Goal: Transaction & Acquisition: Obtain resource

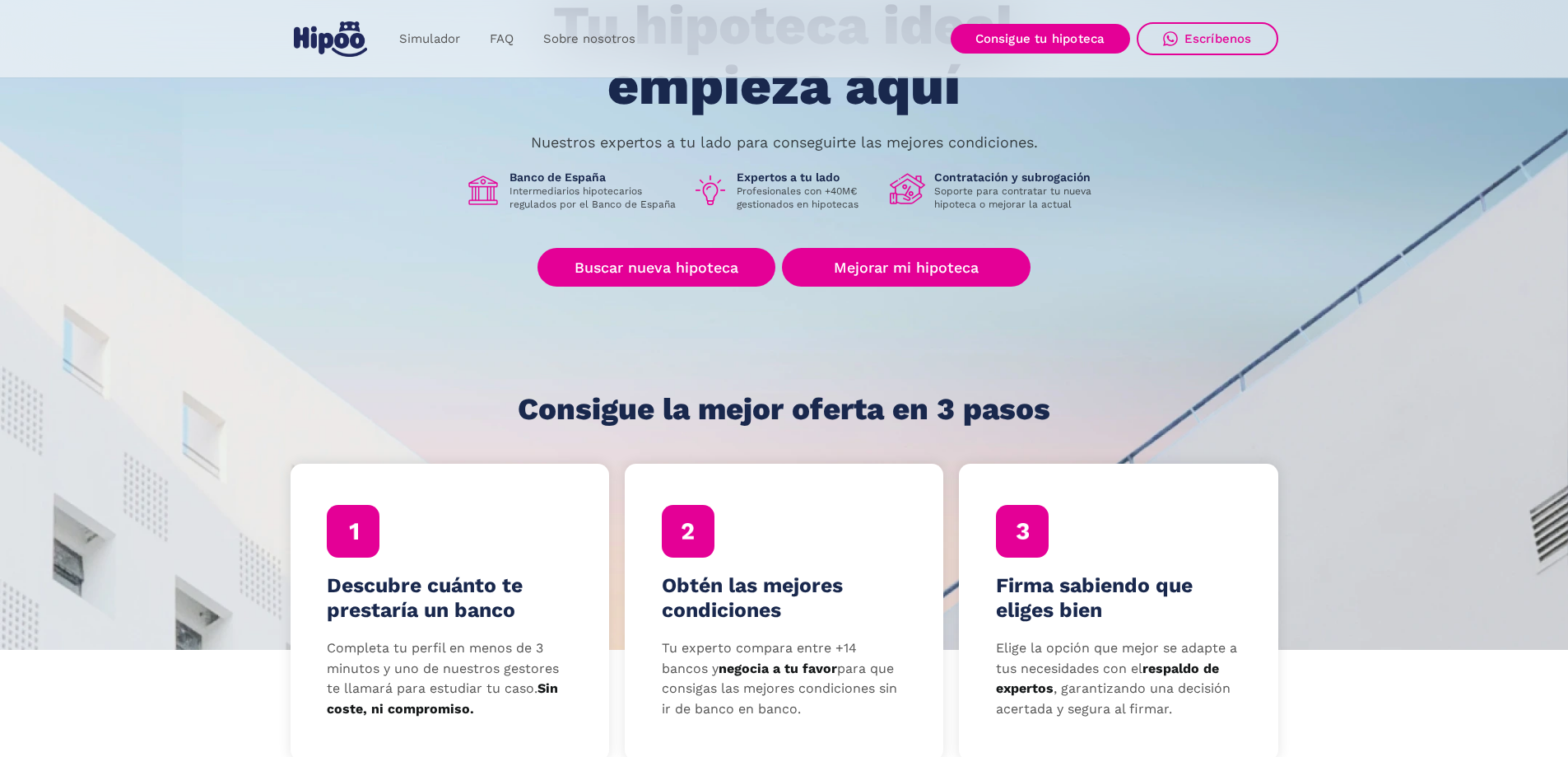
scroll to position [165, 0]
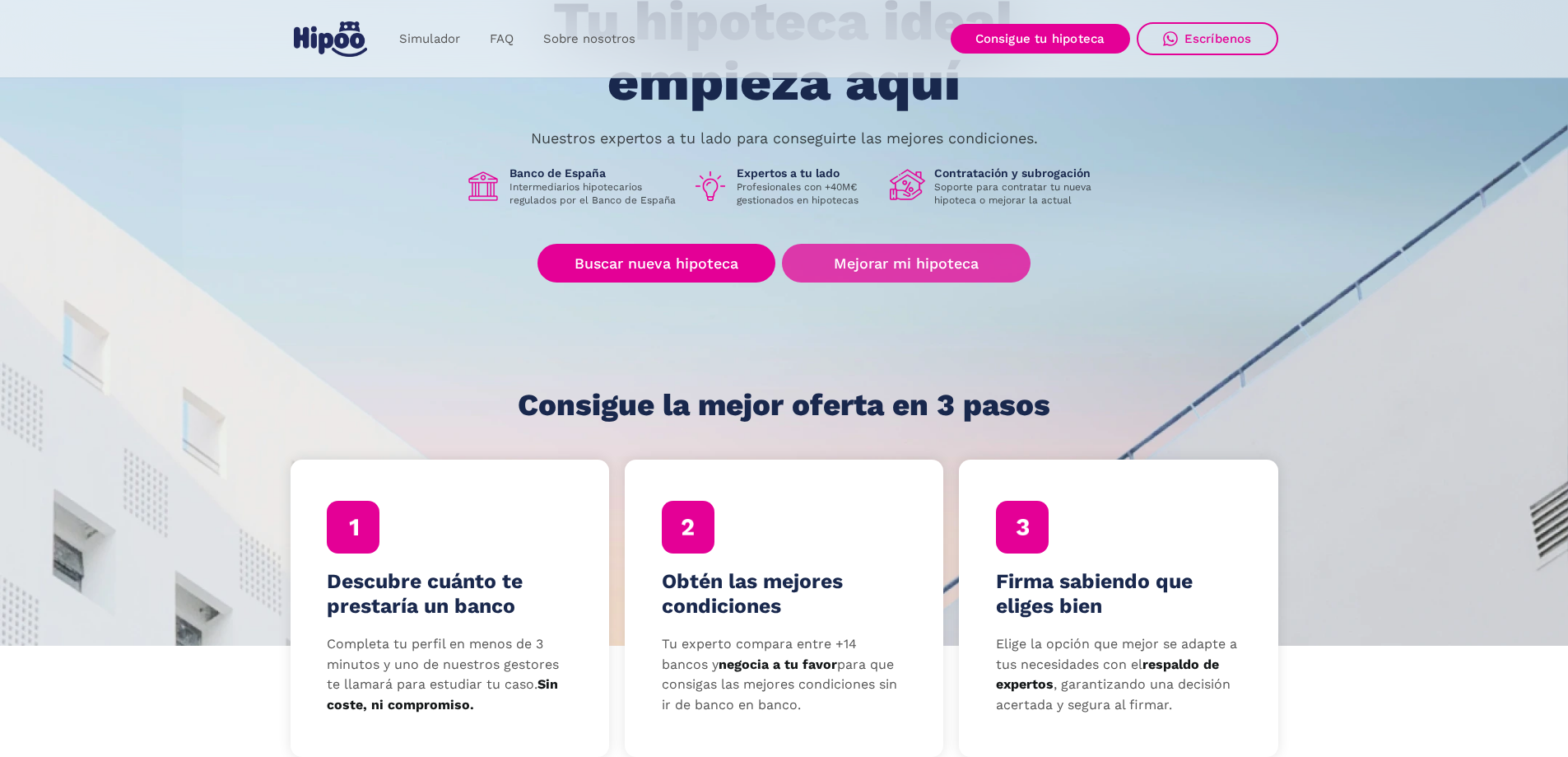
click at [898, 265] on link "Mejorar mi hipoteca" at bounding box center [905, 263] width 248 height 39
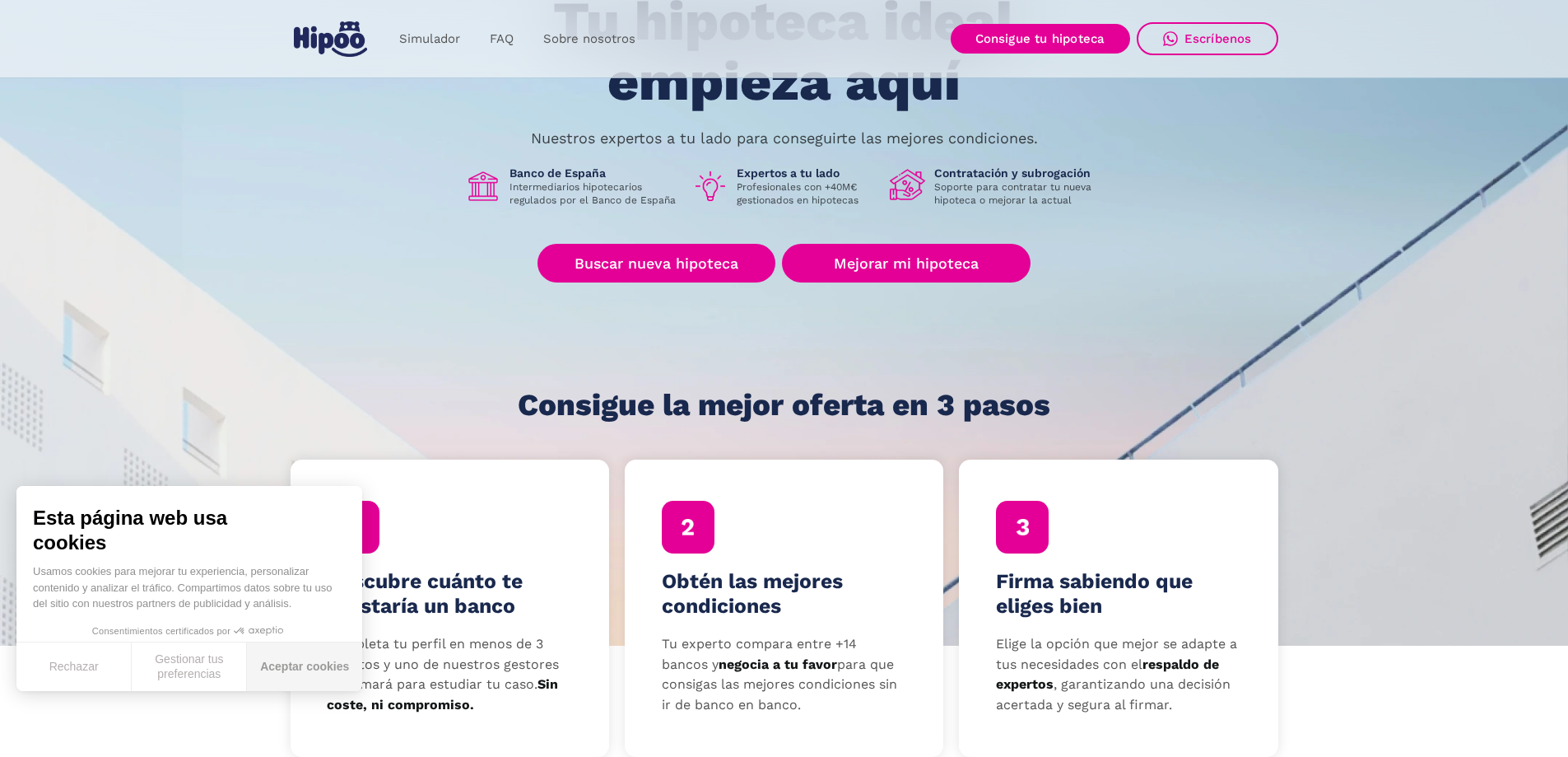
click at [280, 667] on button "Aceptar cookies" at bounding box center [305, 667] width 115 height 49
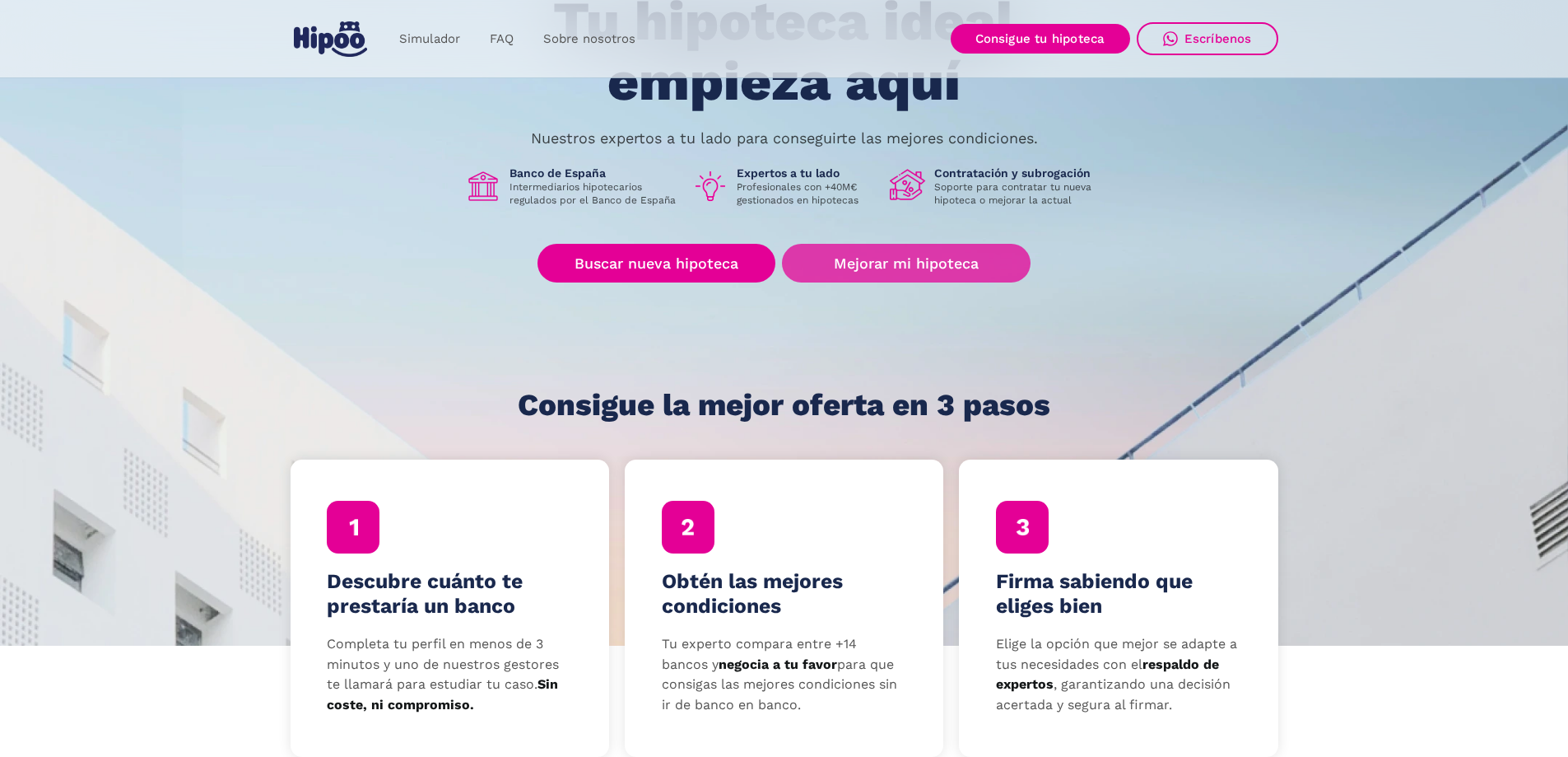
drag, startPoint x: 869, startPoint y: 253, endPoint x: 871, endPoint y: 267, distance: 14.1
click at [869, 253] on link "Mejorar mi hipoteca" at bounding box center [905, 263] width 248 height 39
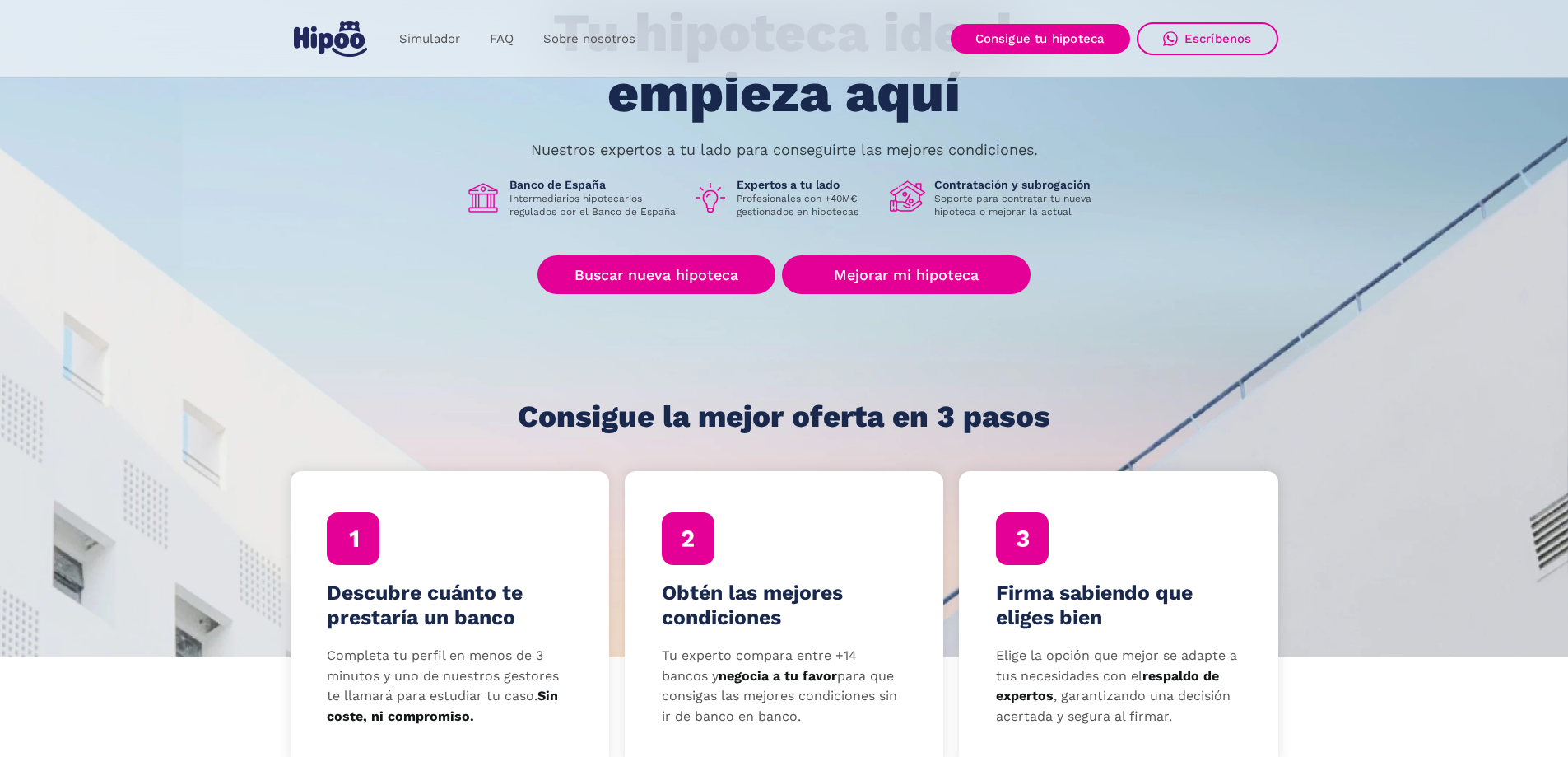
scroll to position [82, 0]
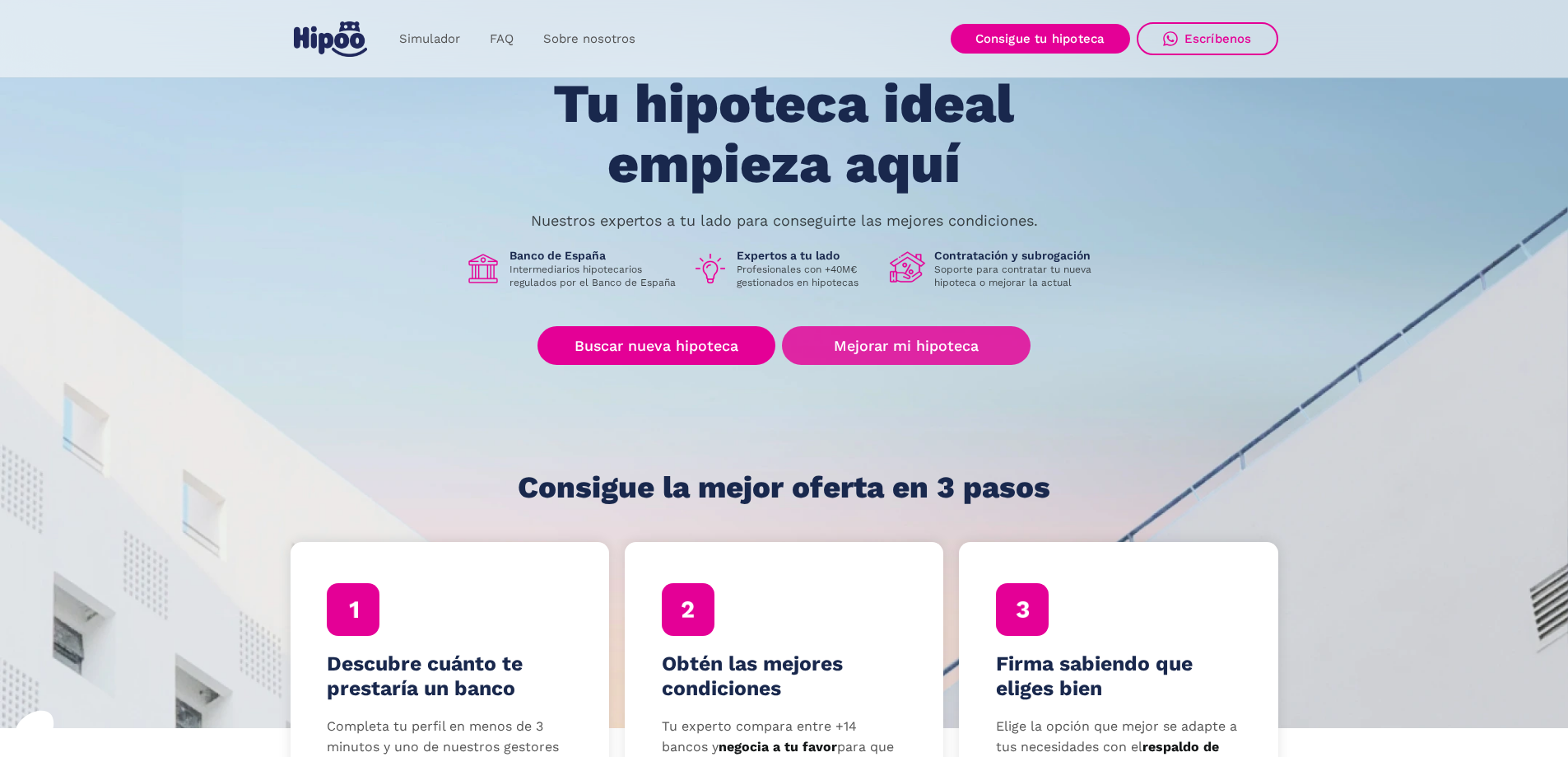
click at [893, 336] on link "Mejorar mi hipoteca" at bounding box center [905, 346] width 248 height 39
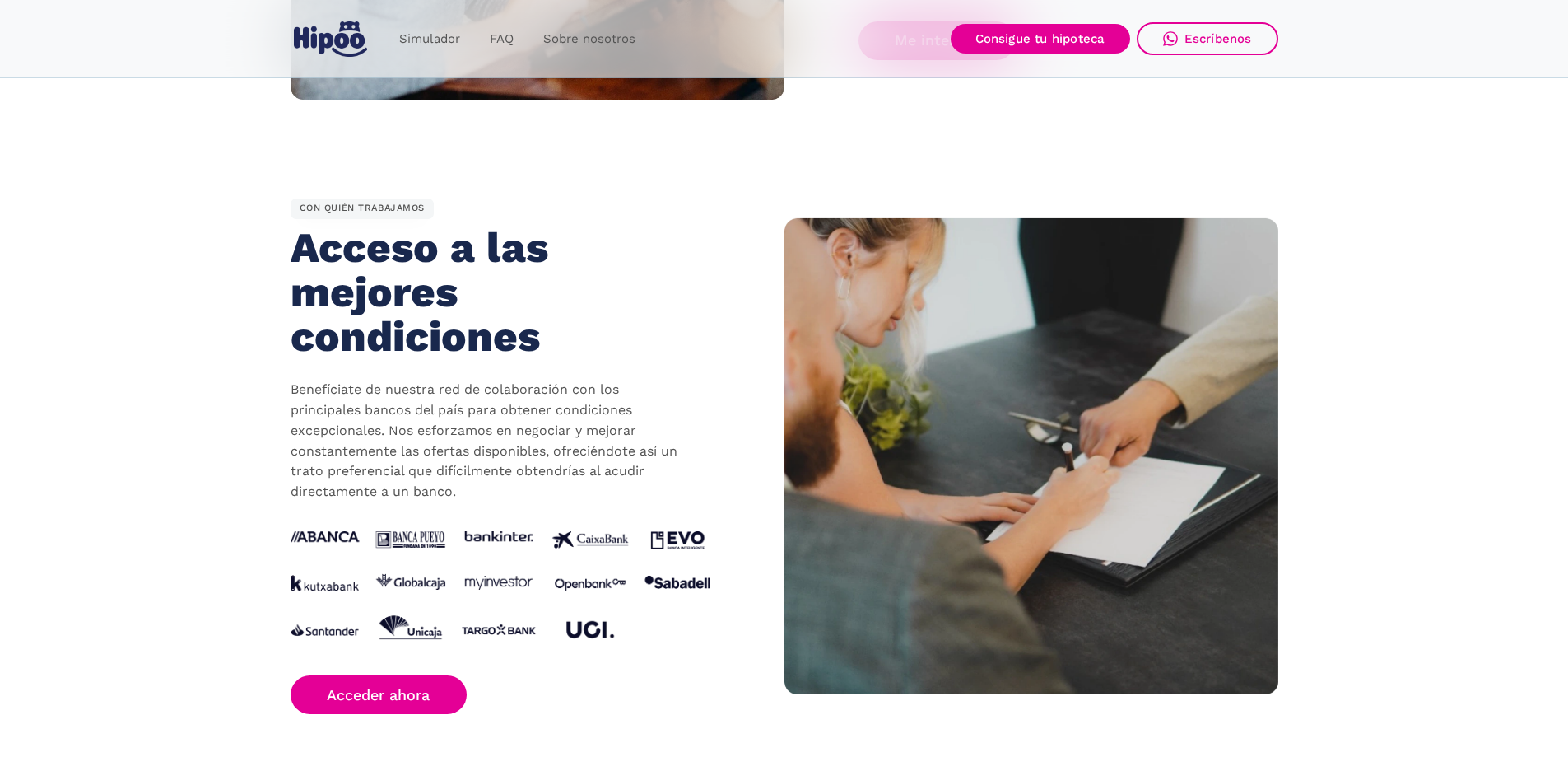
scroll to position [1317, 0]
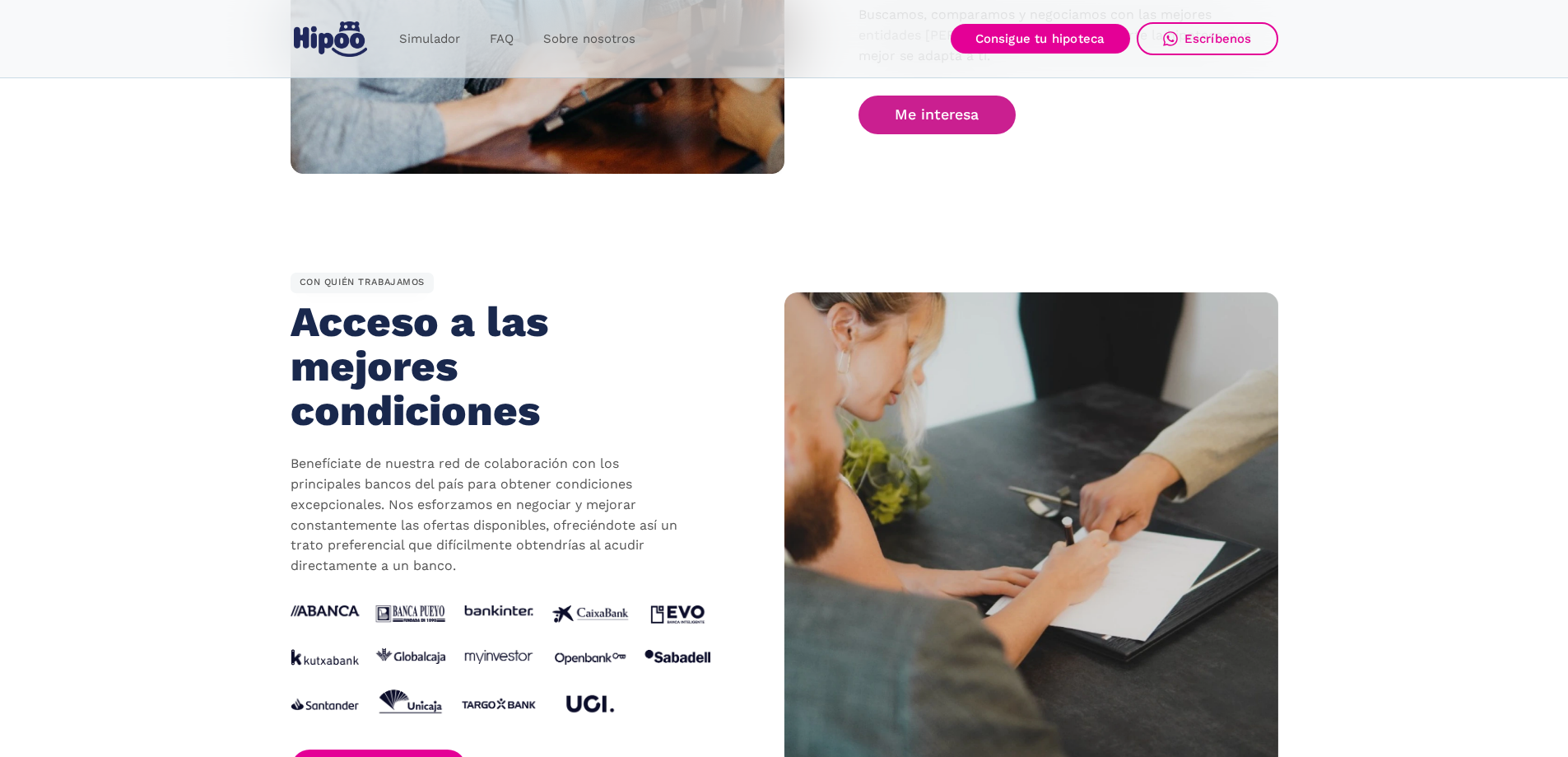
click at [948, 128] on link "Me interesa" at bounding box center [937, 115] width 158 height 39
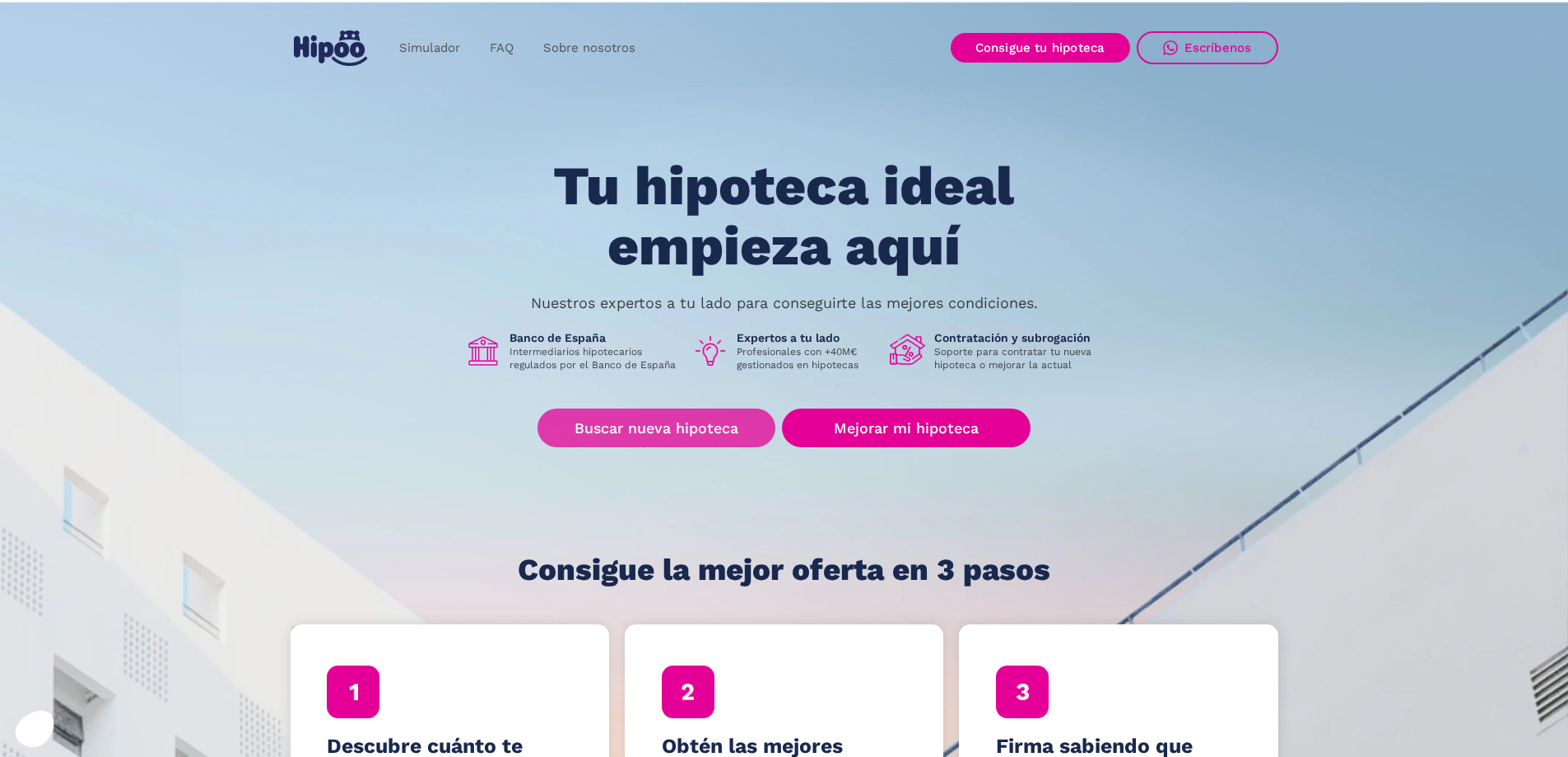
click at [719, 430] on link "Buscar nueva hipoteca" at bounding box center [656, 428] width 237 height 39
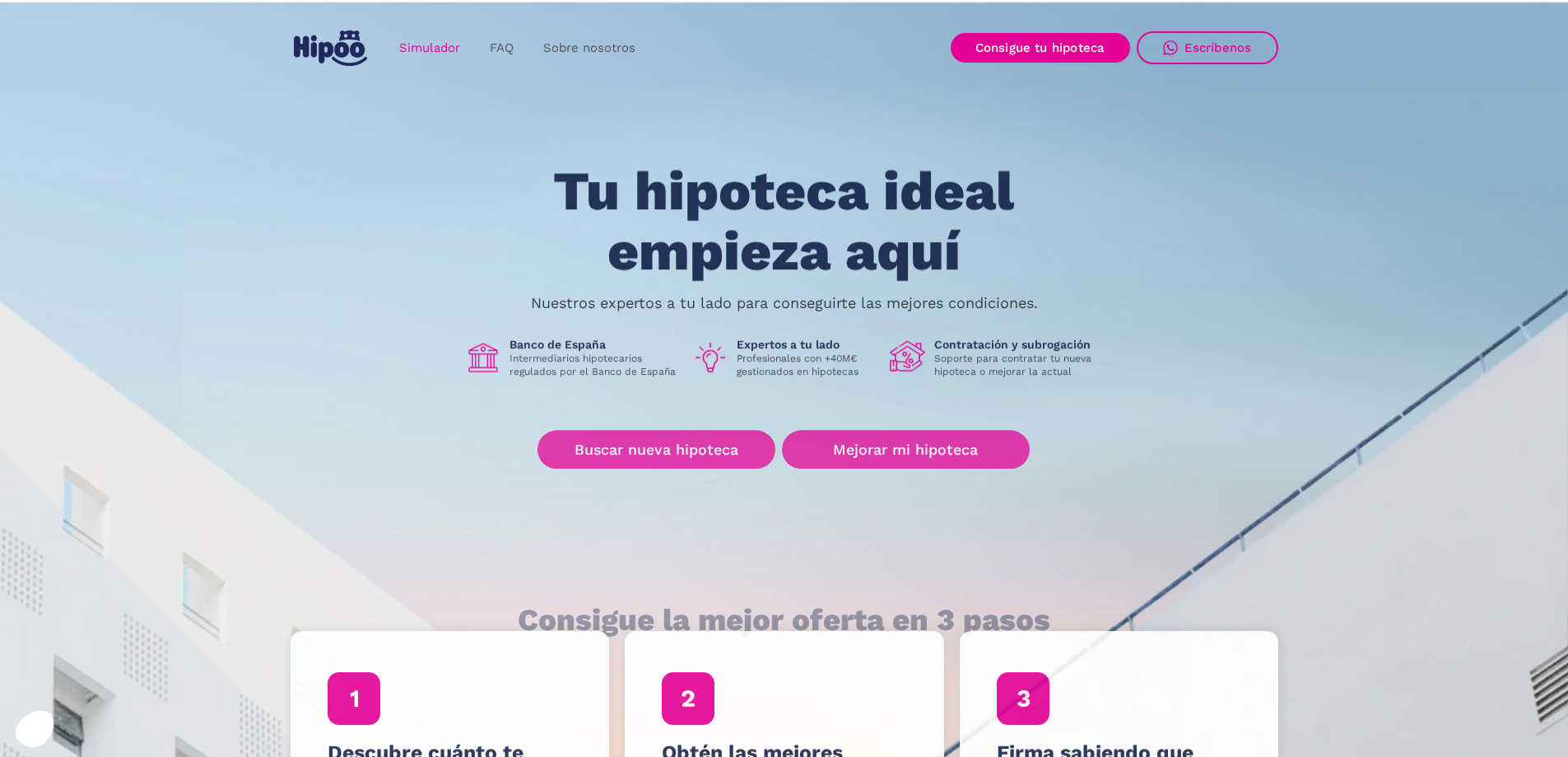
drag, startPoint x: 432, startPoint y: 49, endPoint x: 462, endPoint y: 64, distance: 33.5
click at [432, 49] on link "Simulador" at bounding box center [430, 48] width 90 height 32
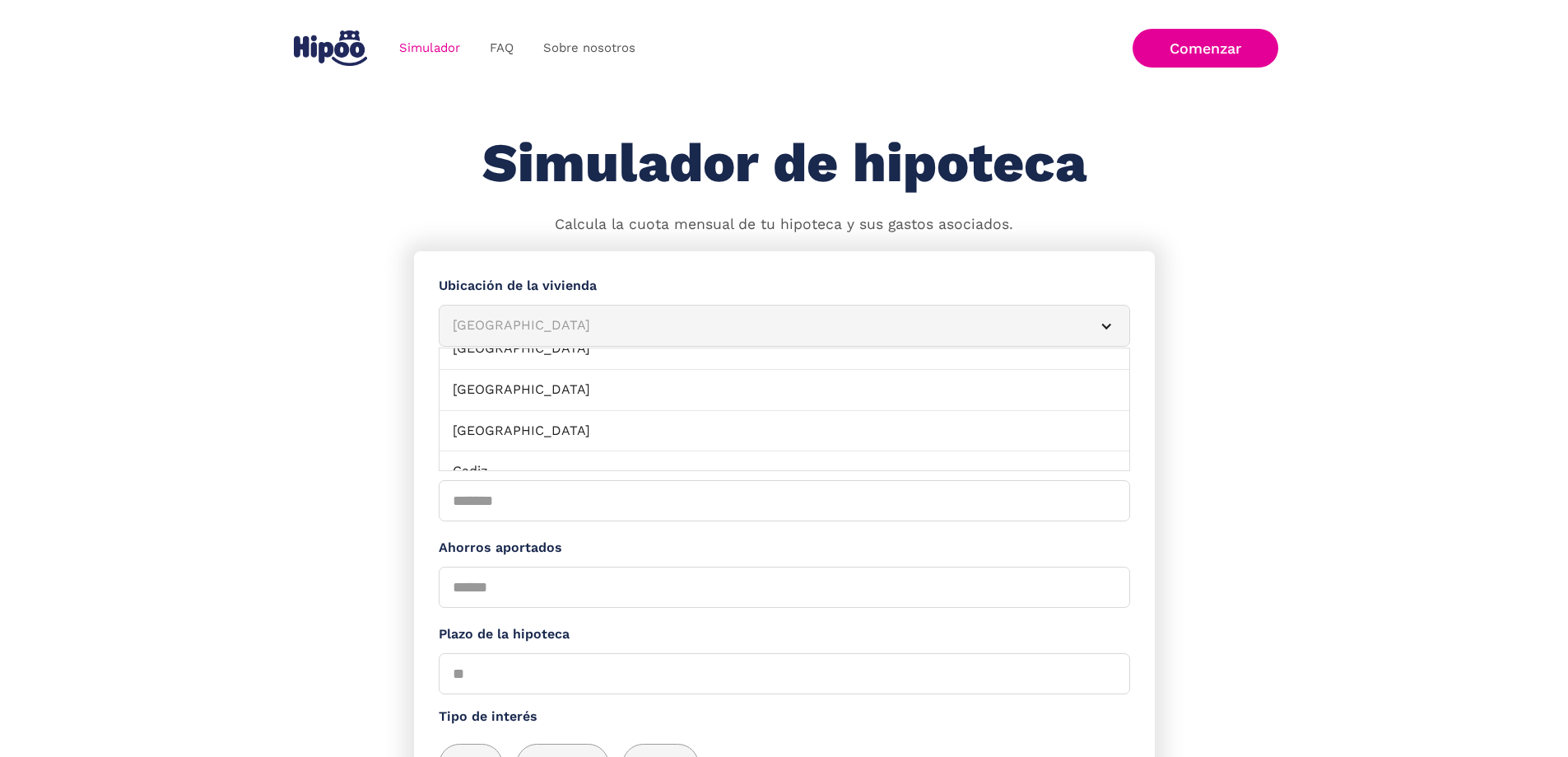
scroll to position [247, 0]
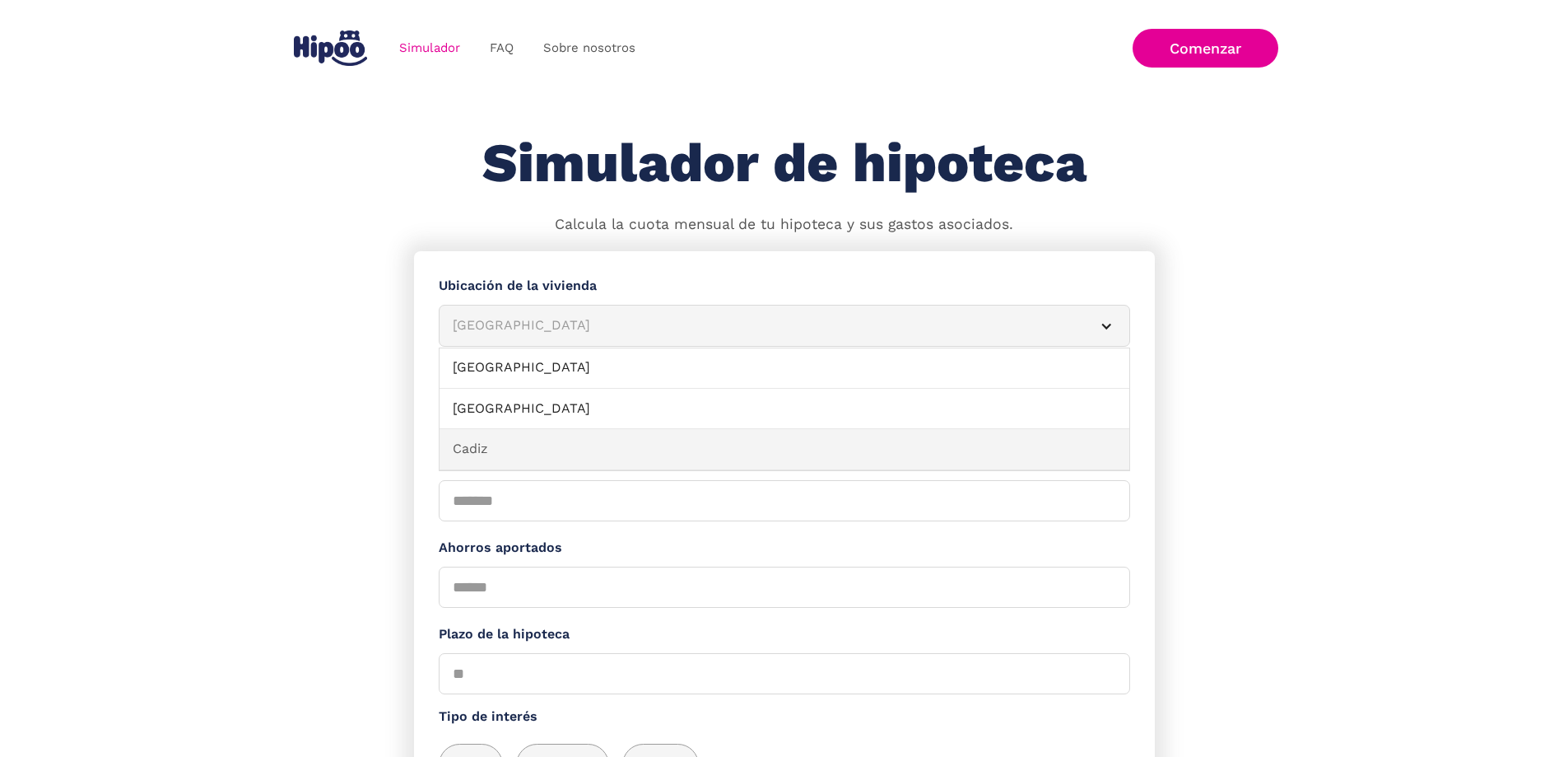
click at [487, 454] on link "Cadiz" at bounding box center [784, 449] width 689 height 41
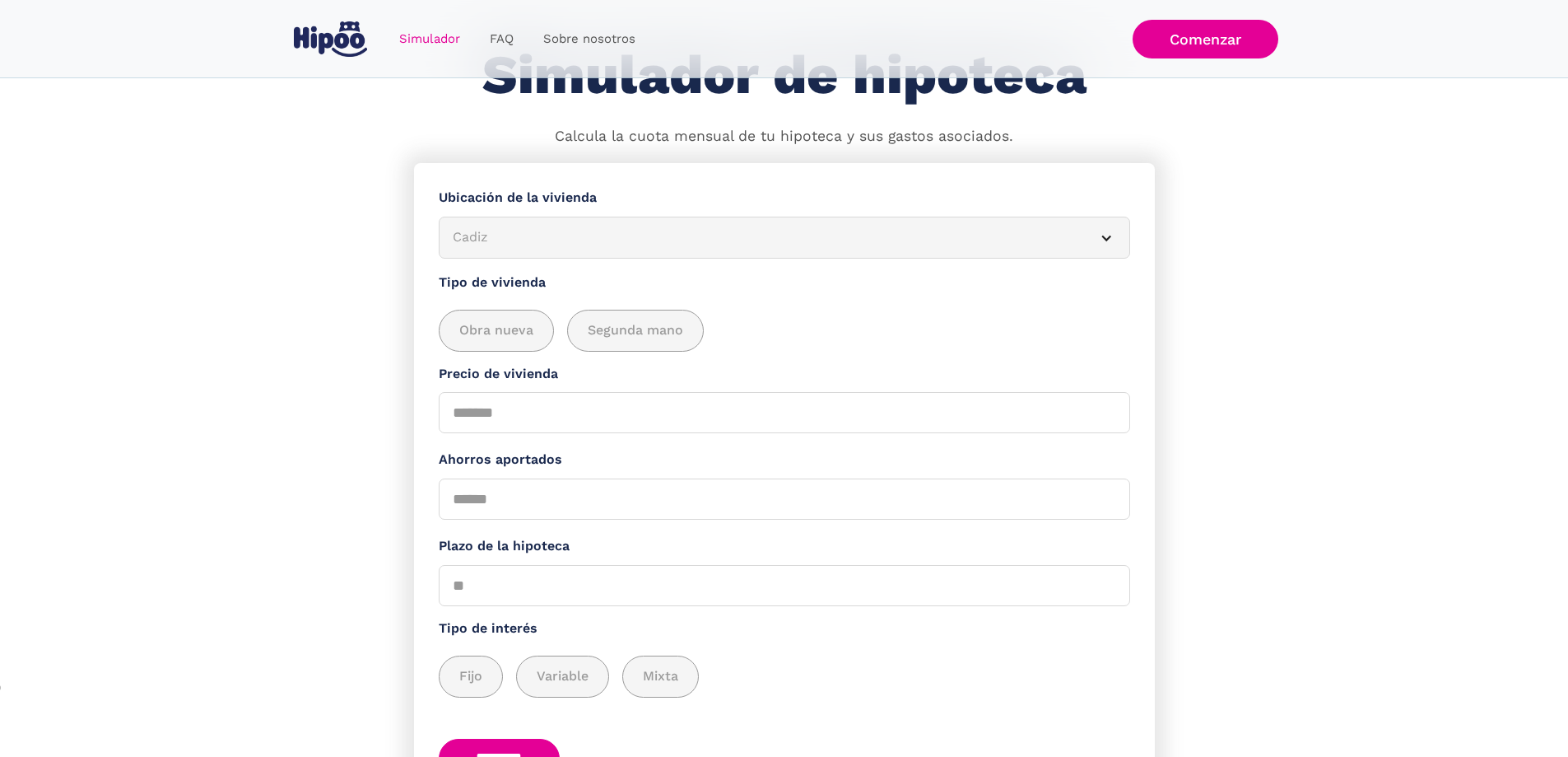
scroll to position [0, 0]
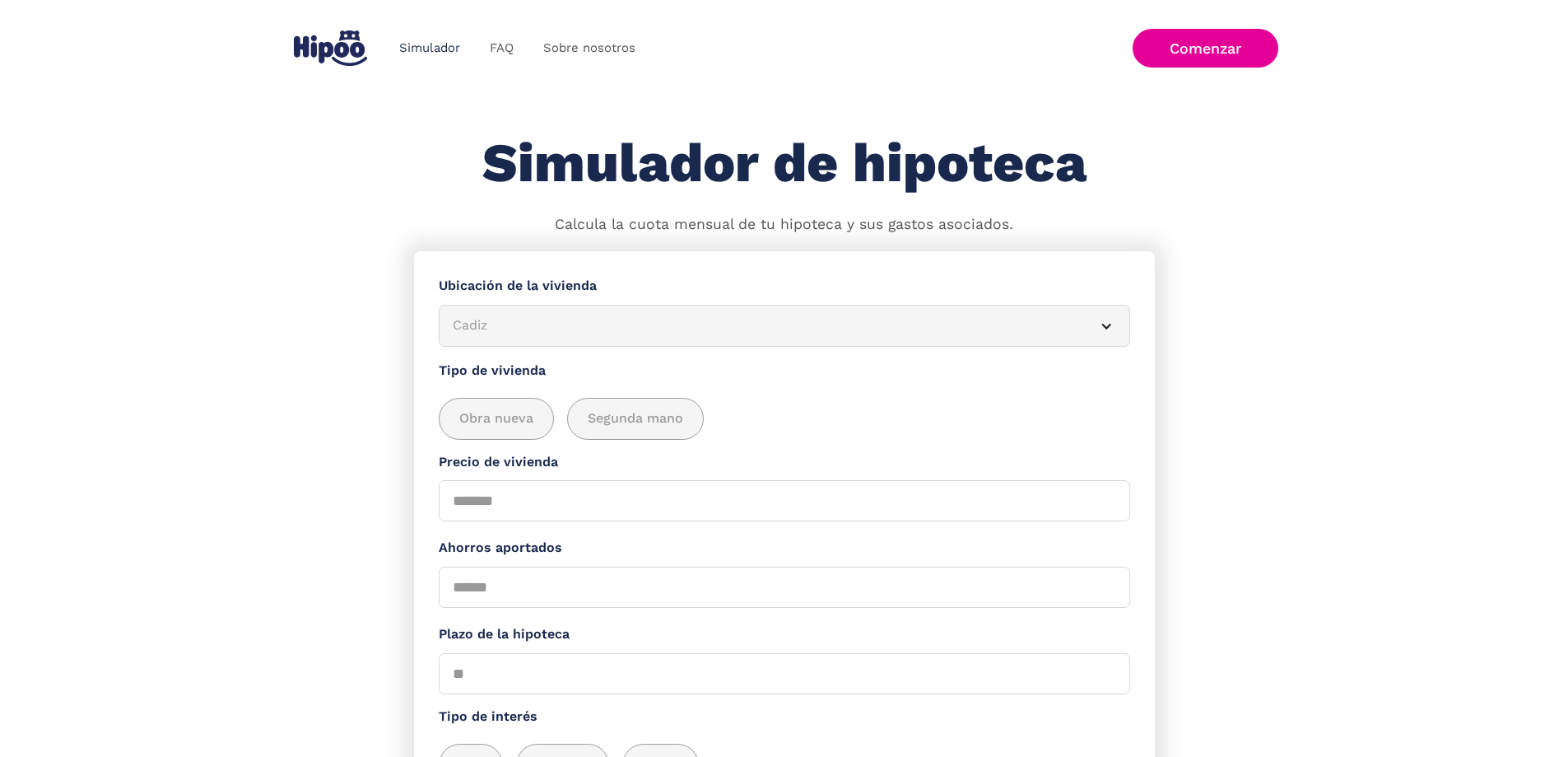
click at [445, 43] on link "Simulador" at bounding box center [430, 48] width 90 height 32
click at [318, 49] on img "home" at bounding box center [330, 48] width 74 height 35
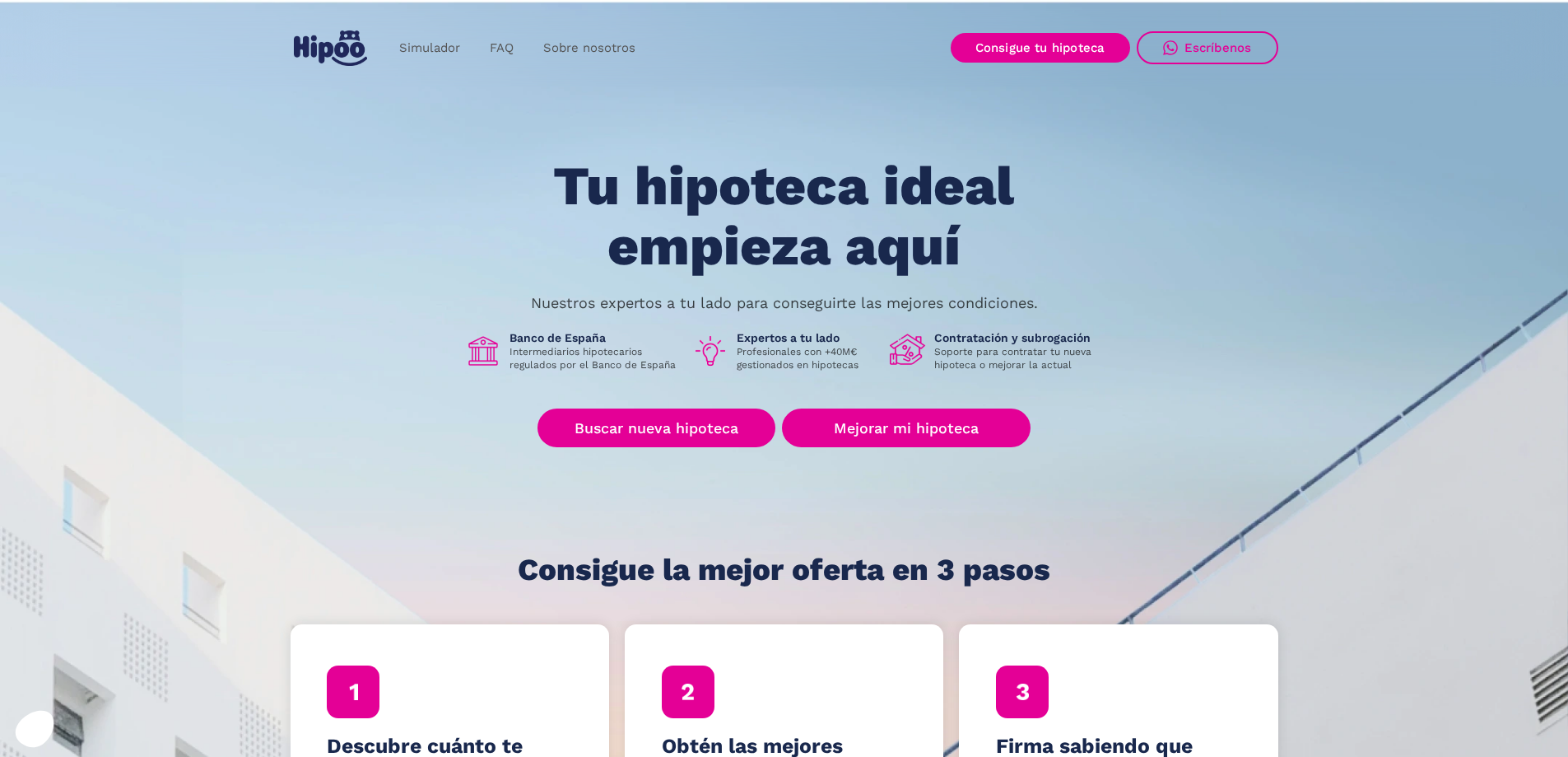
click at [1004, 339] on h1 "Contratación y subrogación" at bounding box center [1018, 338] width 169 height 15
click at [946, 434] on link "Mejorar mi hipoteca" at bounding box center [905, 428] width 248 height 39
click at [966, 419] on link "Mejorar mi hipoteca" at bounding box center [905, 428] width 248 height 39
click at [891, 425] on link "Mejorar mi hipoteca" at bounding box center [905, 428] width 248 height 39
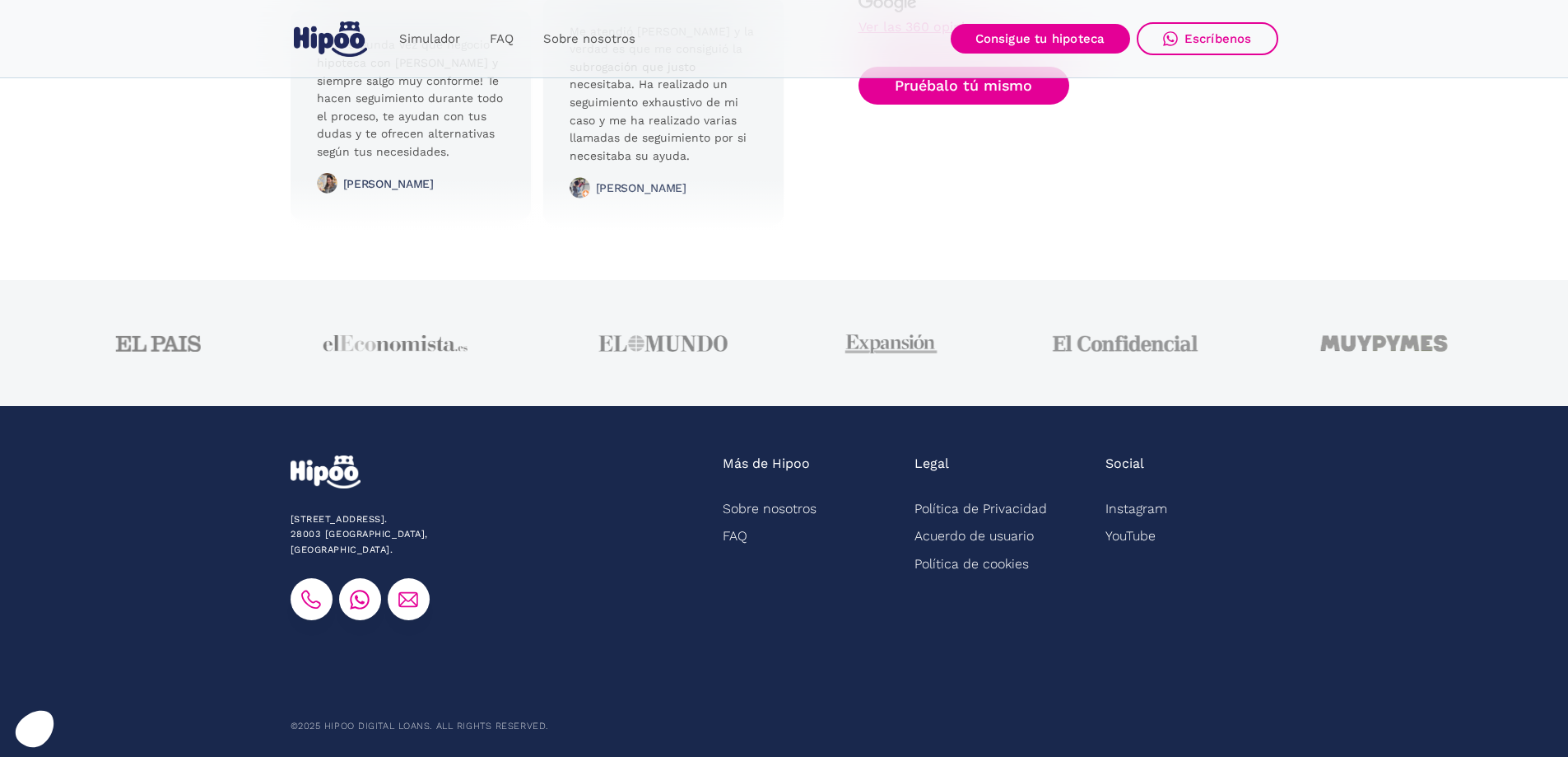
scroll to position [4104, 0]
